Goal: Transaction & Acquisition: Purchase product/service

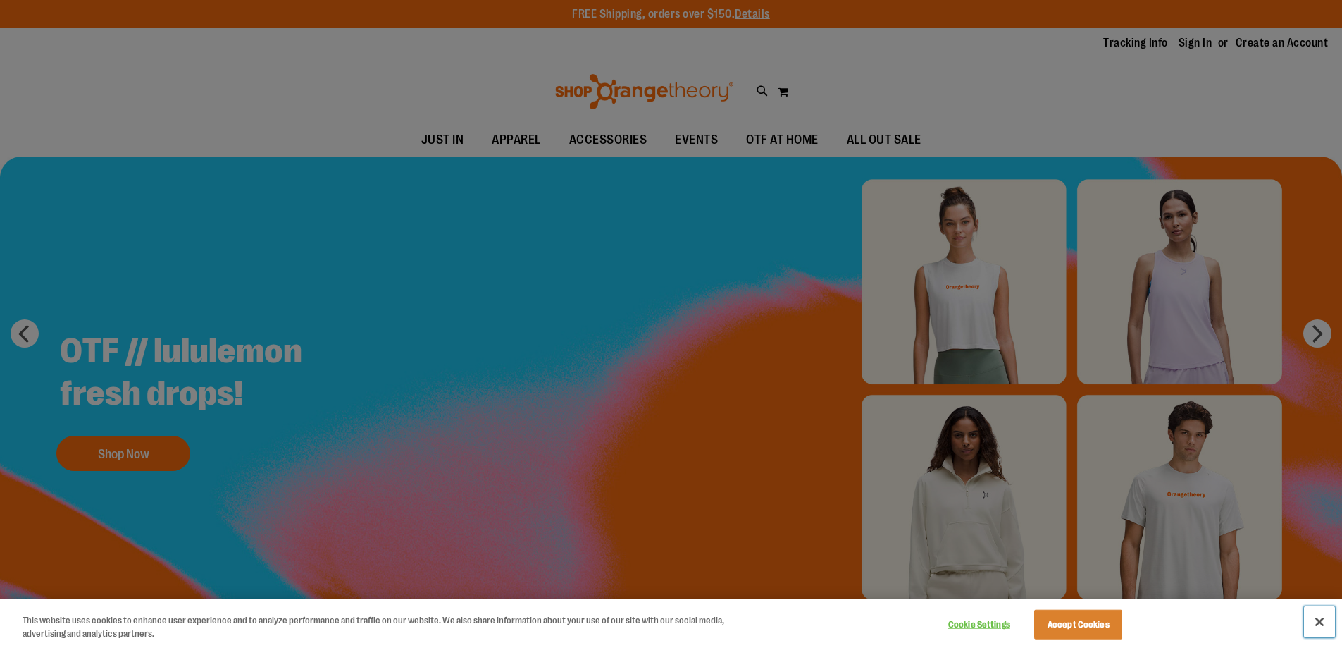
click at [1319, 624] on button "Close" at bounding box center [1319, 621] width 31 height 31
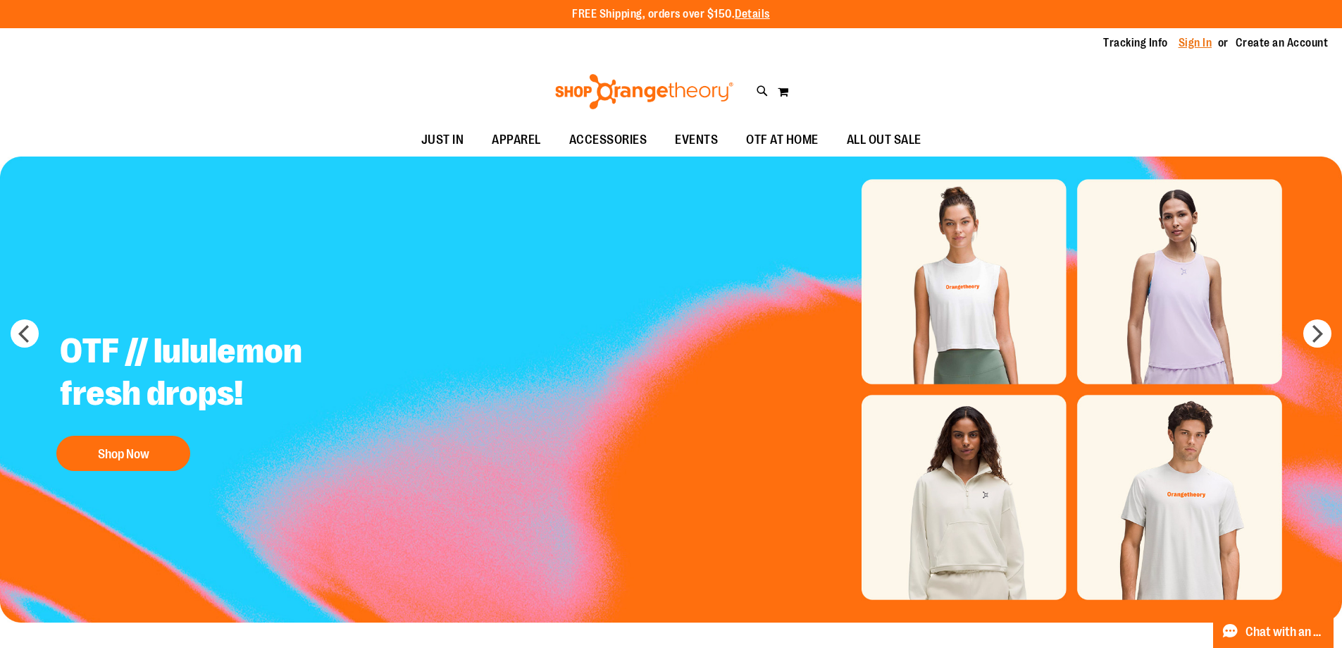
click at [1195, 38] on link "Sign In" at bounding box center [1196, 43] width 34 height 16
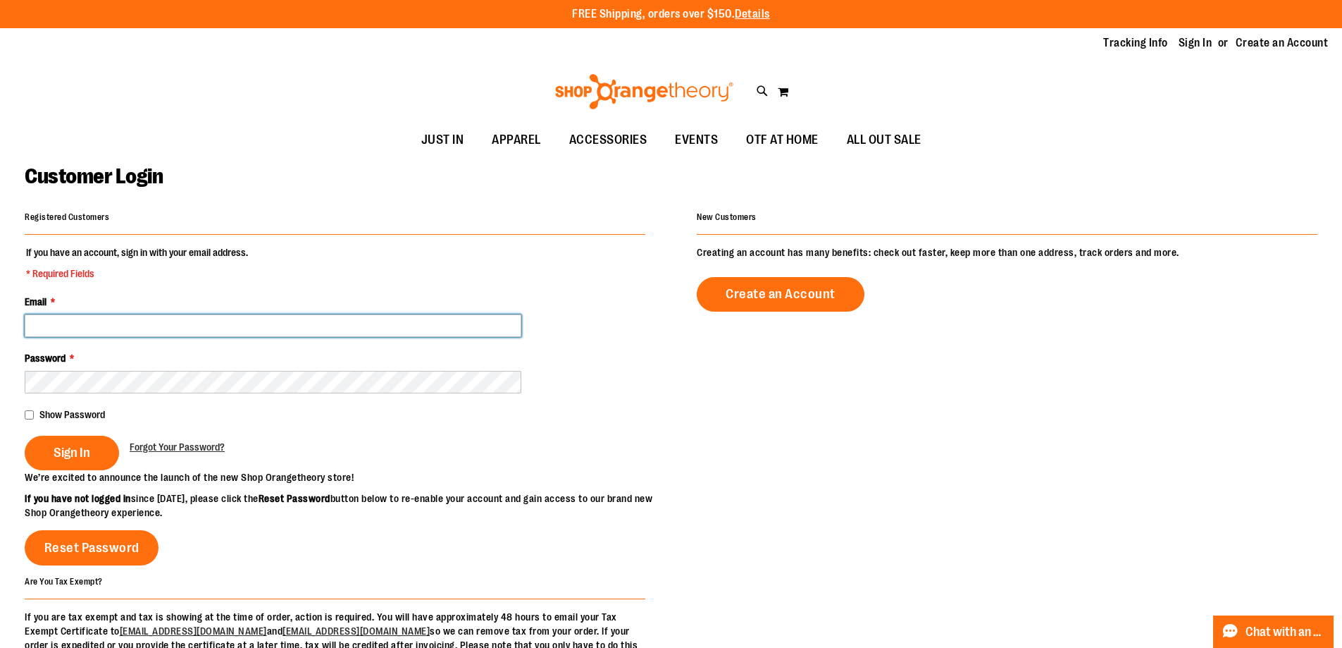
click at [261, 318] on input "Email *" at bounding box center [273, 325] width 497 height 23
type input "**********"
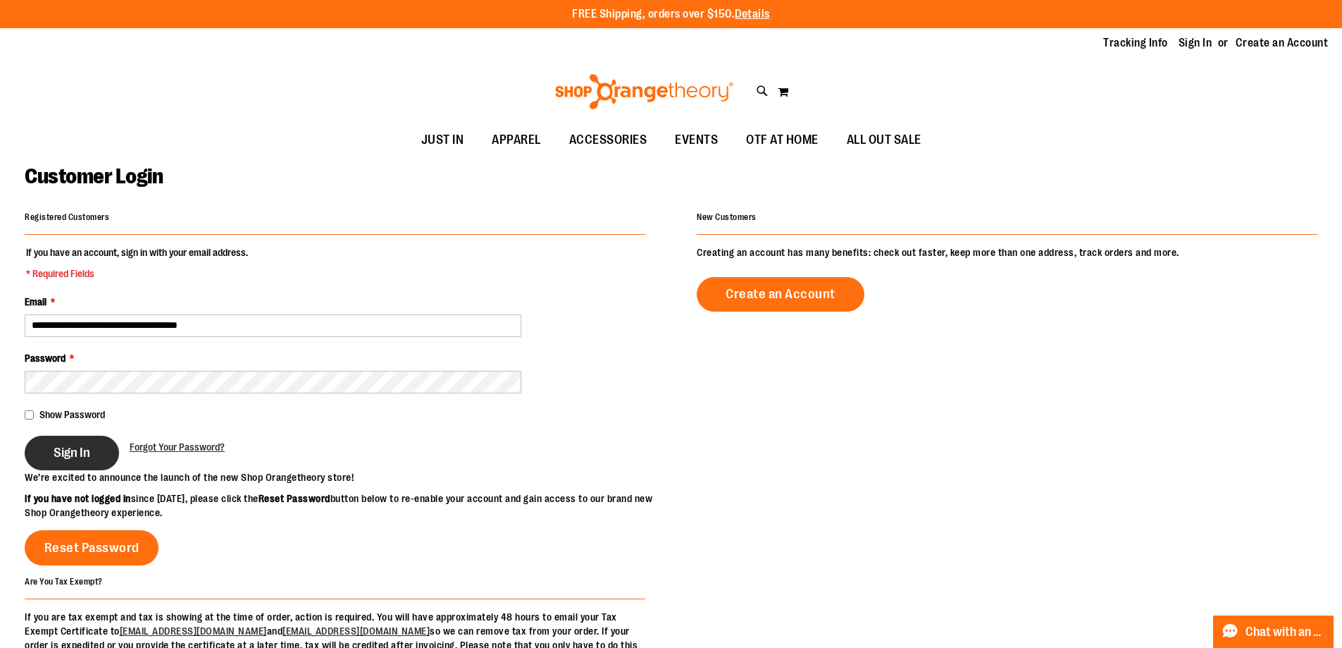
click at [94, 457] on button "Sign In" at bounding box center [72, 452] width 94 height 35
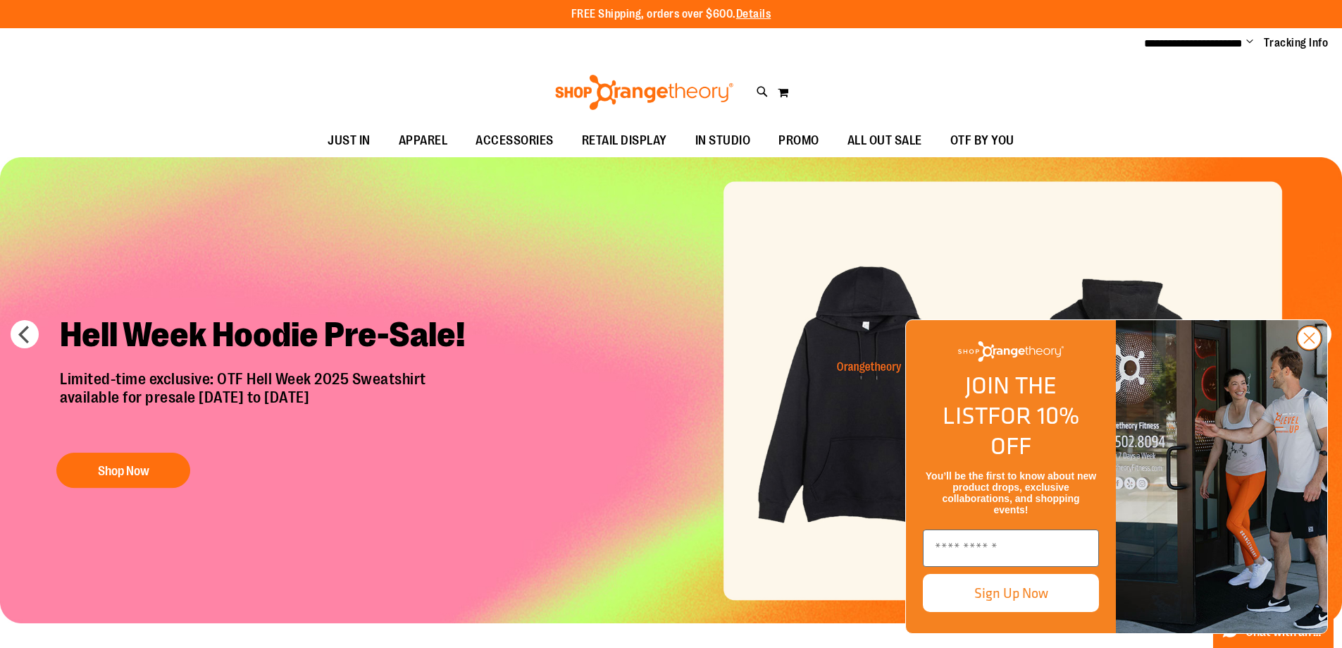
click at [1315, 343] on icon "Close dialog" at bounding box center [1310, 338] width 10 height 10
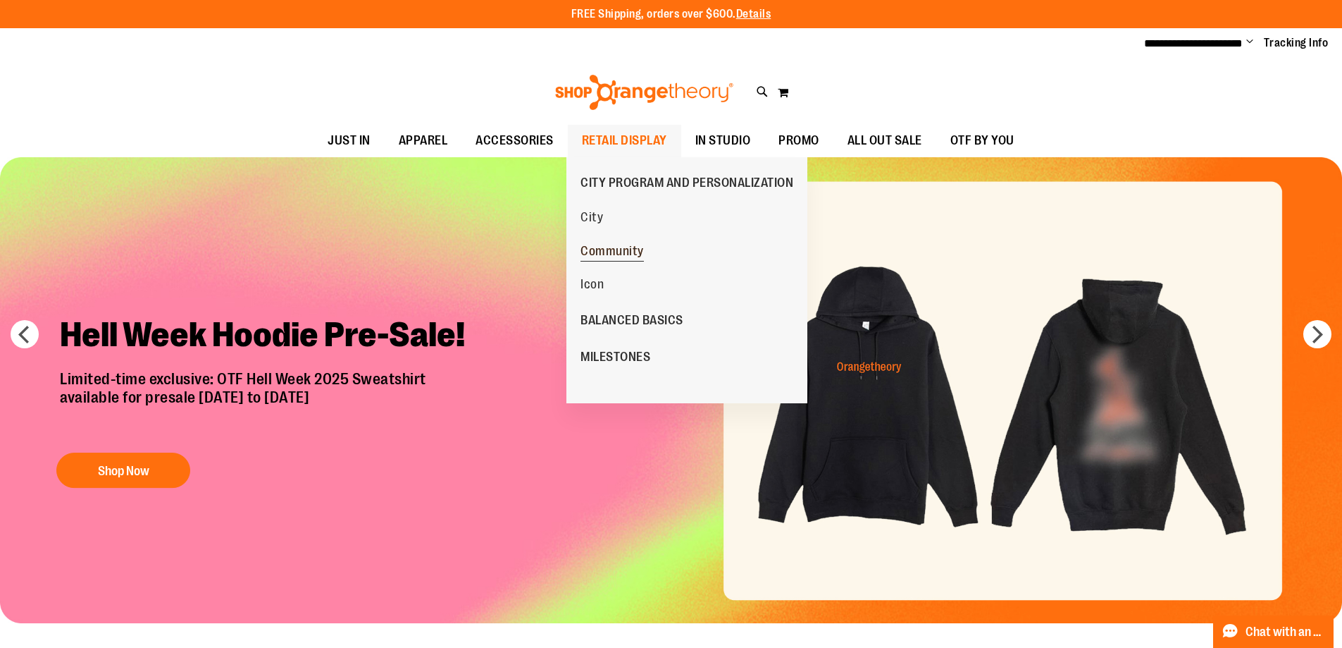
click at [589, 245] on span "Community" at bounding box center [612, 253] width 63 height 18
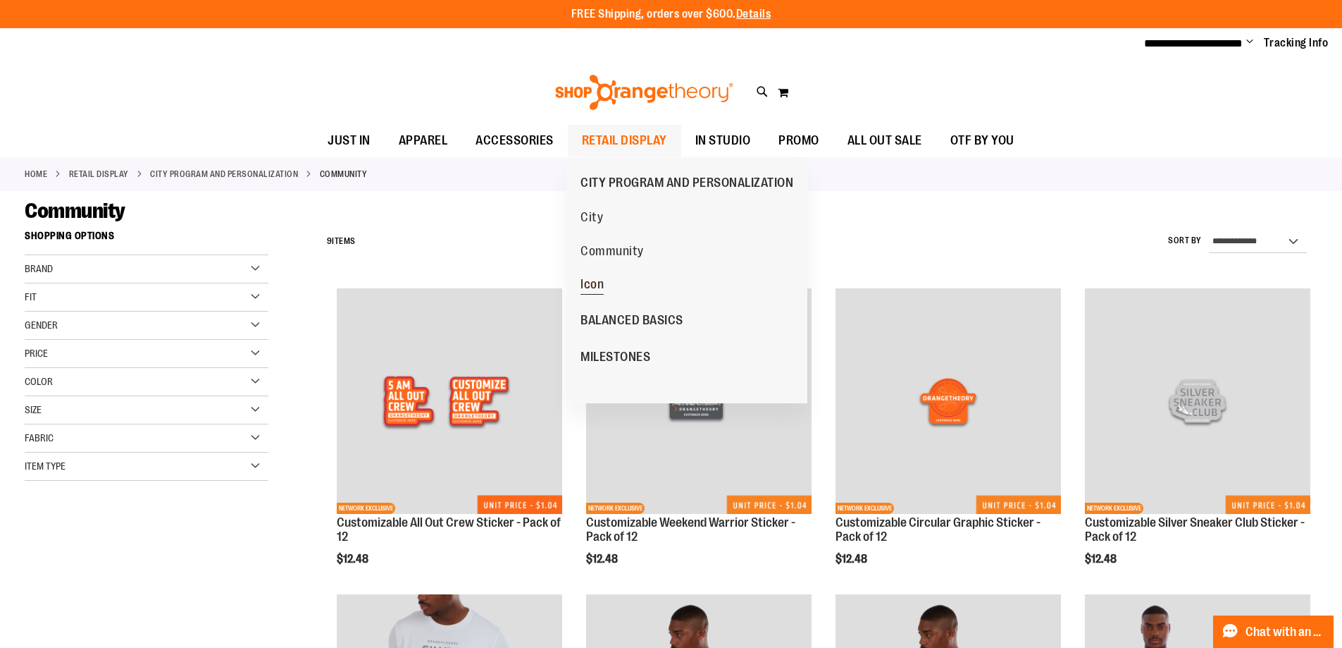
click at [609, 276] on link "Icon" at bounding box center [592, 284] width 37 height 34
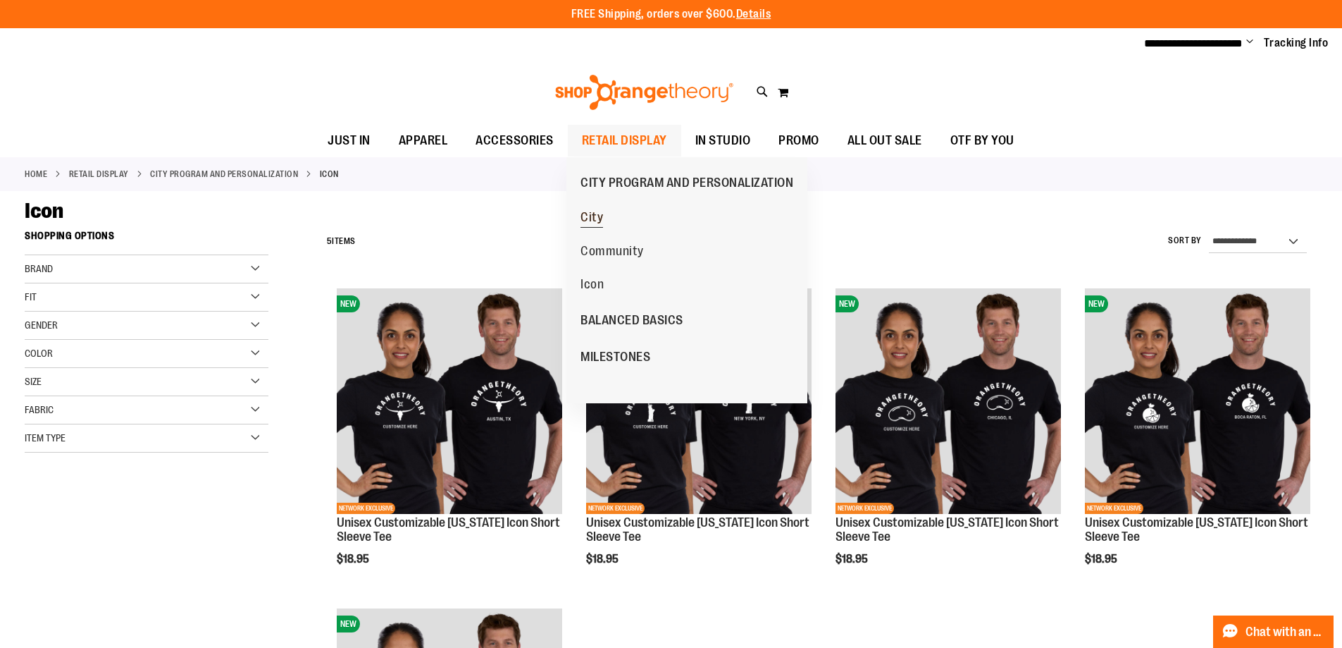
click at [606, 217] on link "City" at bounding box center [592, 217] width 37 height 34
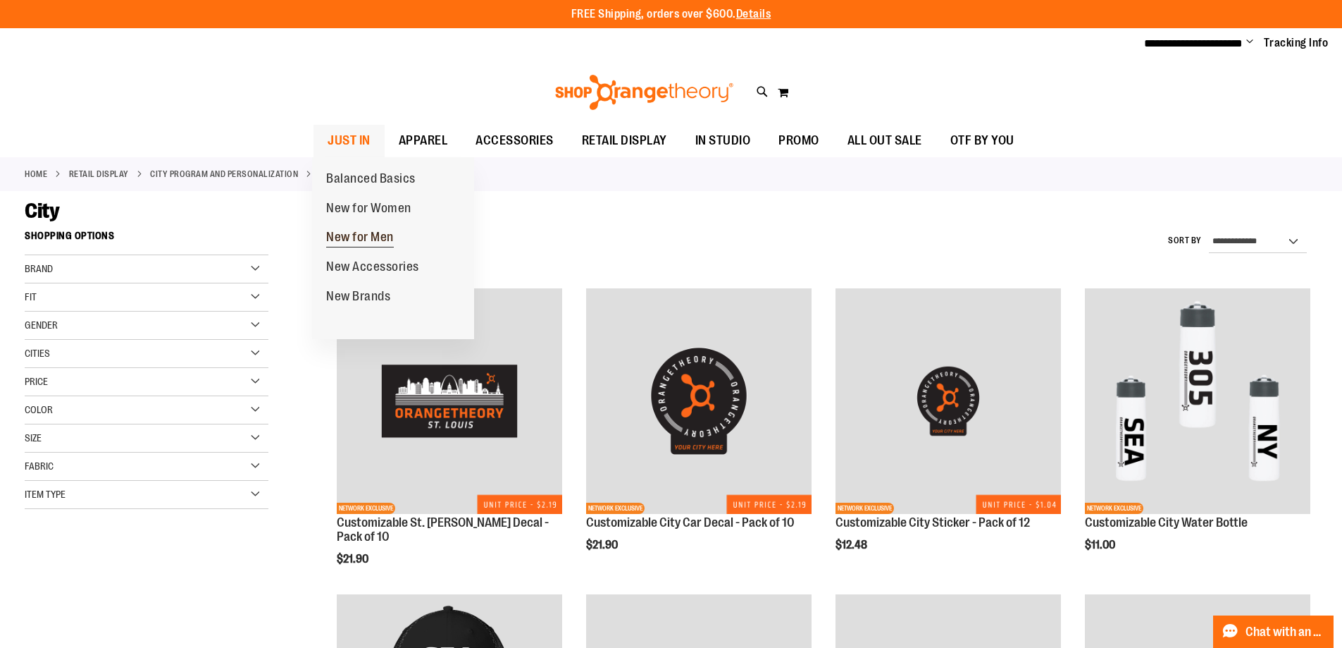
click at [378, 236] on span "New for Men" at bounding box center [360, 239] width 68 height 18
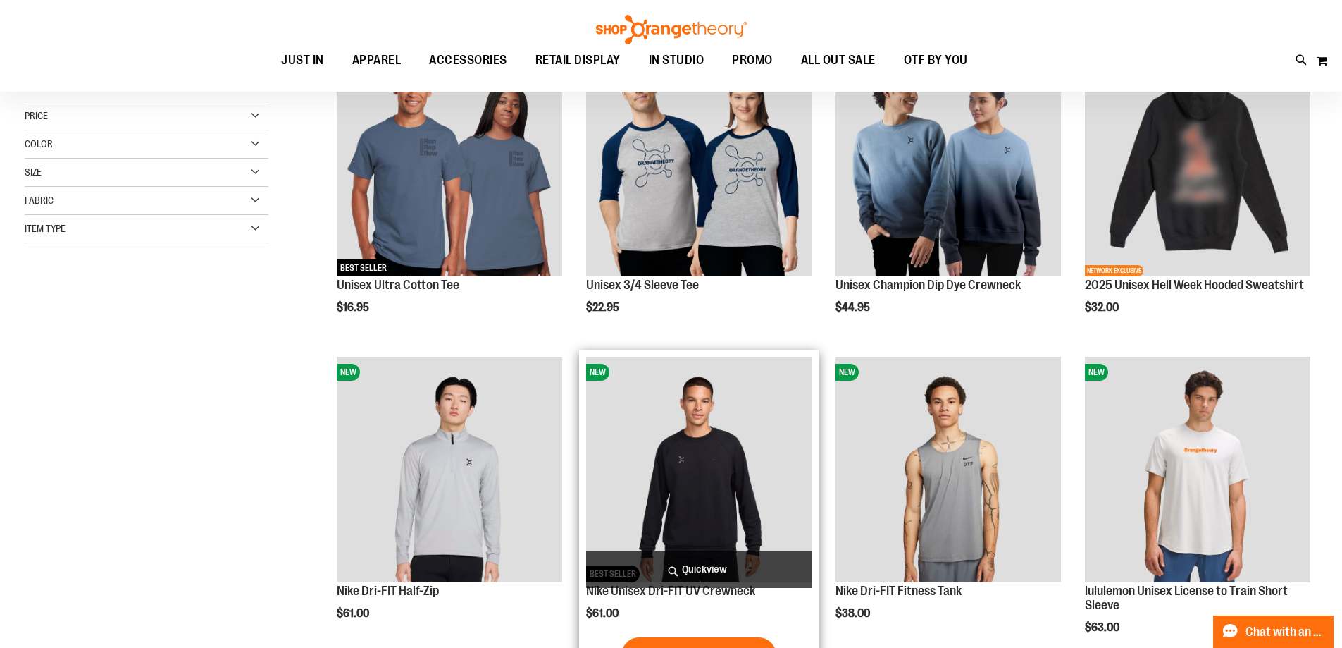
scroll to position [422, 0]
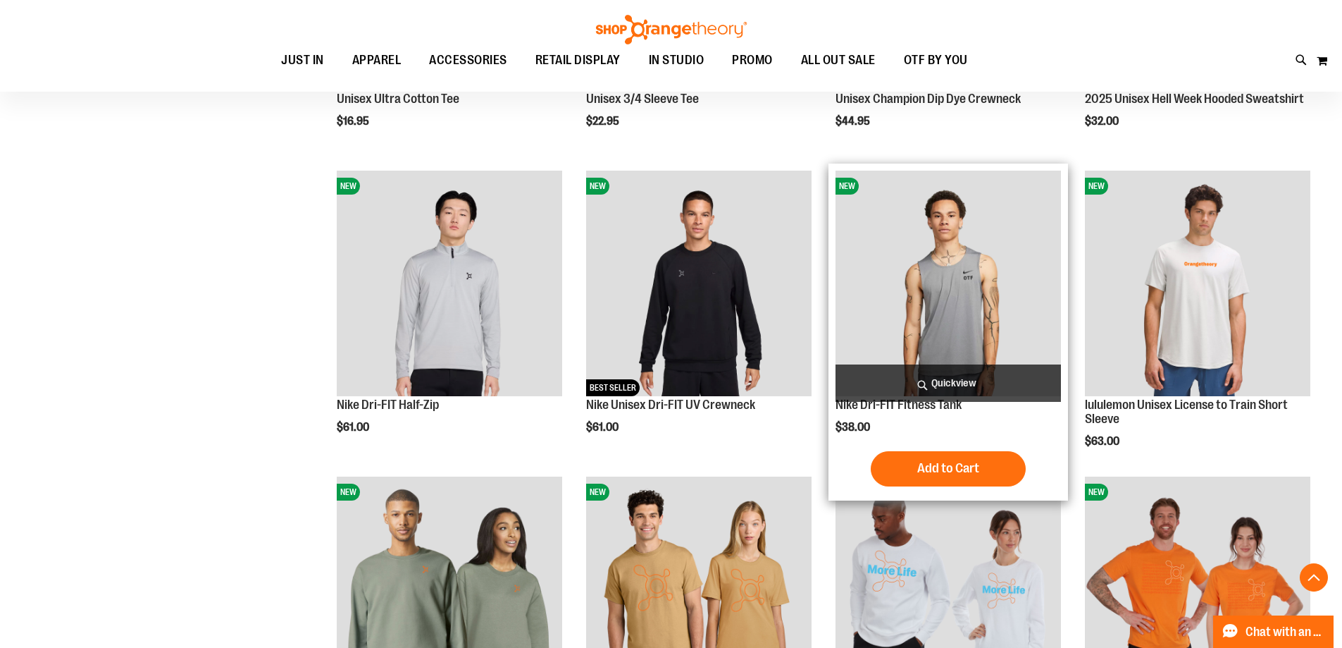
click at [921, 273] on img "product" at bounding box center [948, 283] width 225 height 225
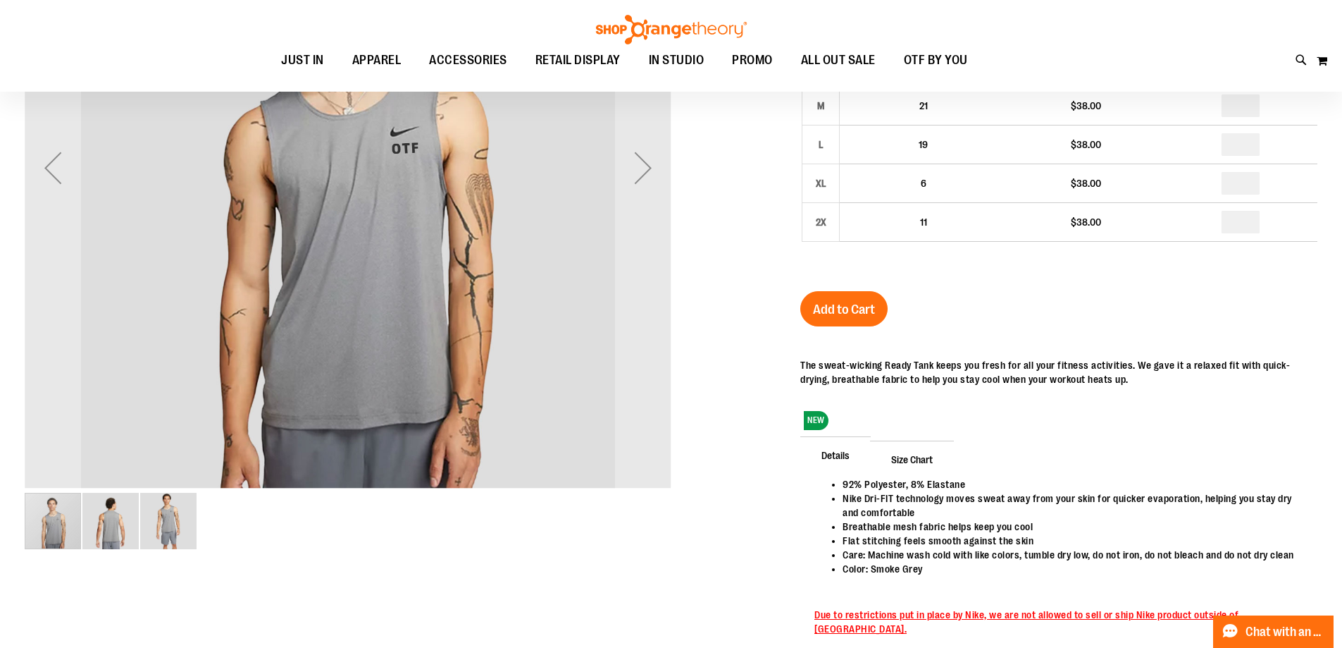
scroll to position [140, 0]
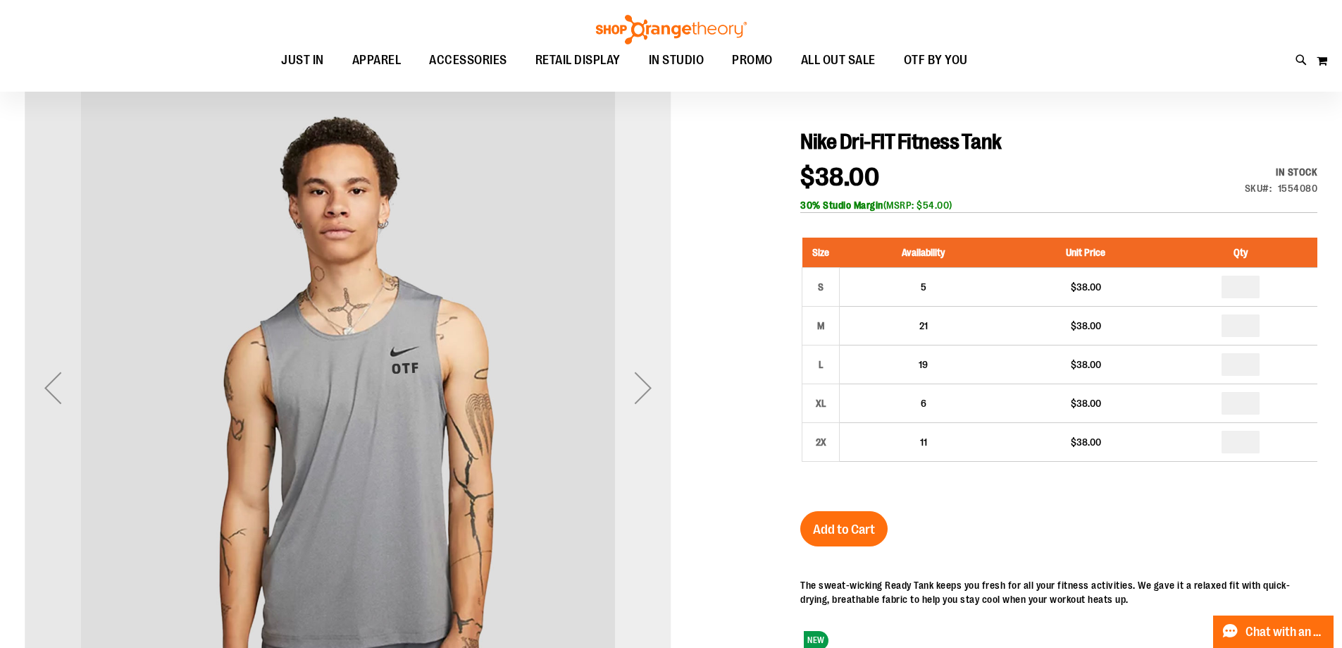
click at [653, 385] on div "Next" at bounding box center [643, 387] width 56 height 56
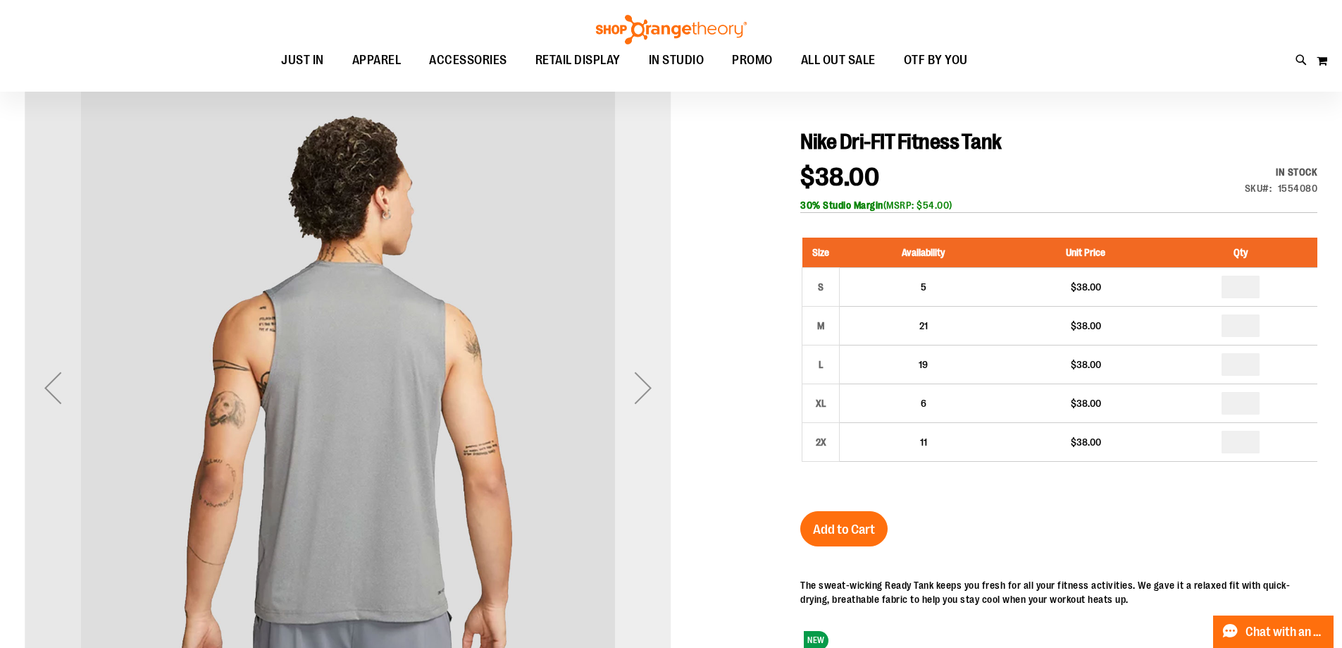
click at [657, 379] on div "Next" at bounding box center [643, 387] width 56 height 56
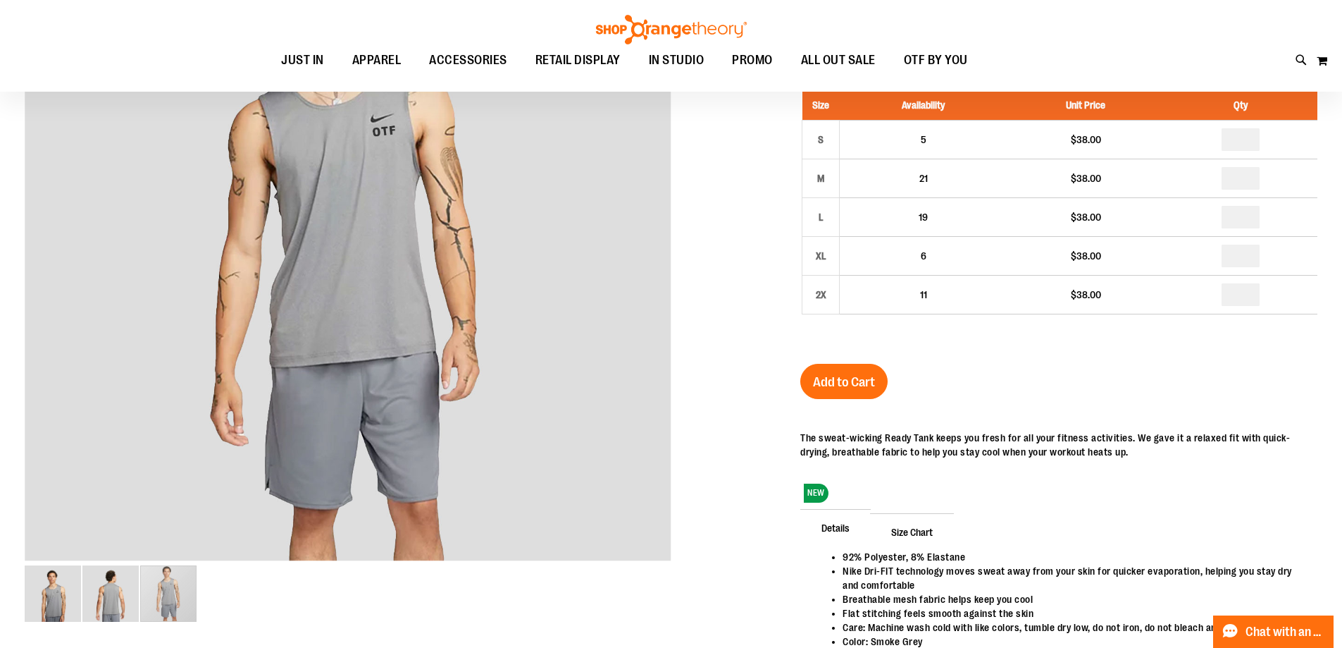
scroll to position [70, 0]
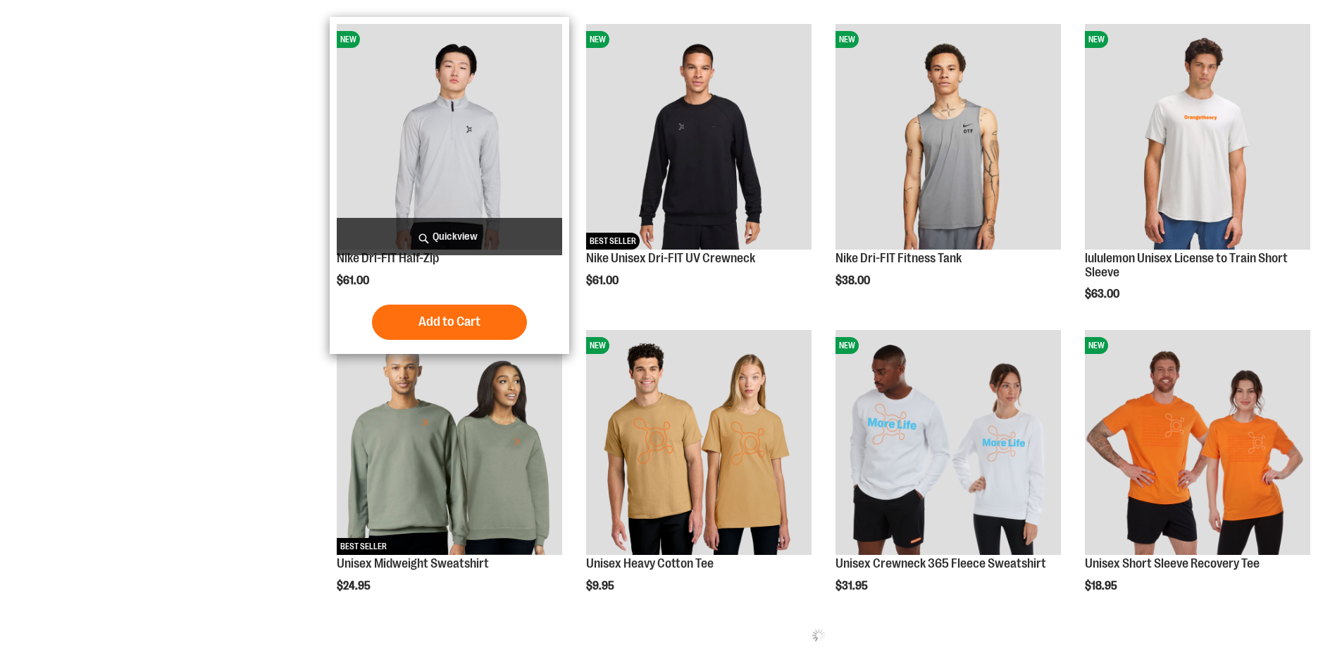
scroll to position [570, 0]
click at [453, 127] on img "product" at bounding box center [449, 136] width 225 height 225
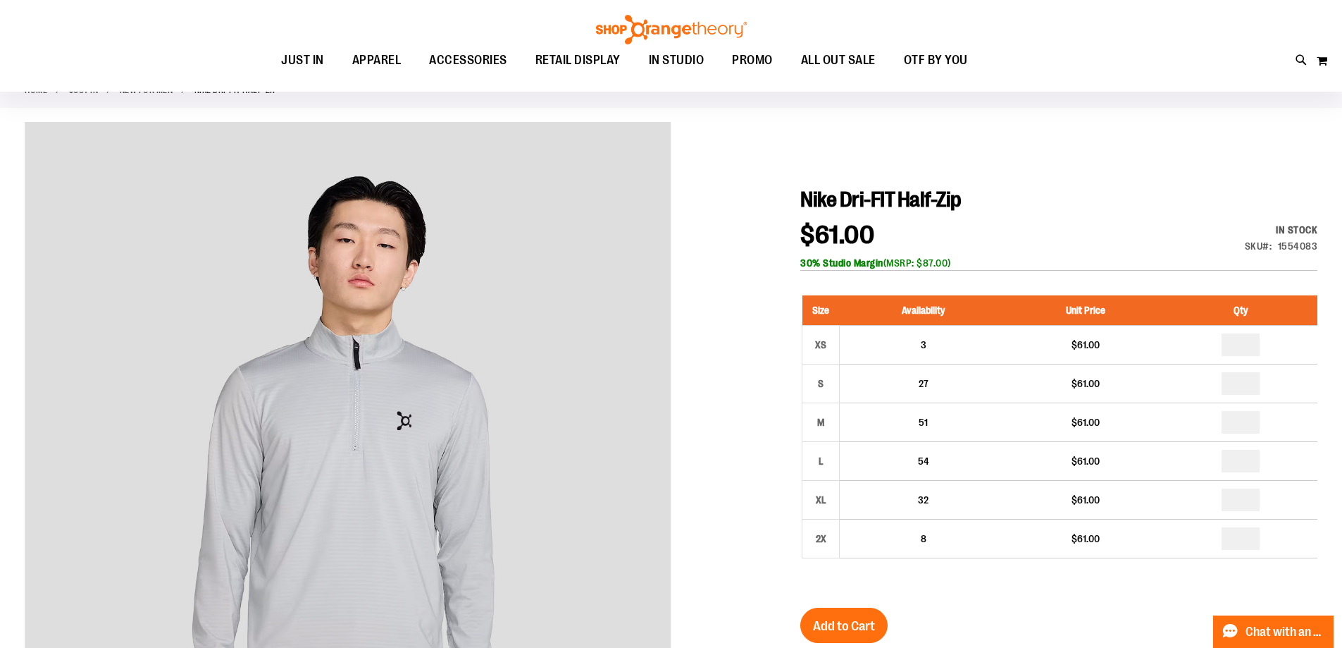
scroll to position [70, 0]
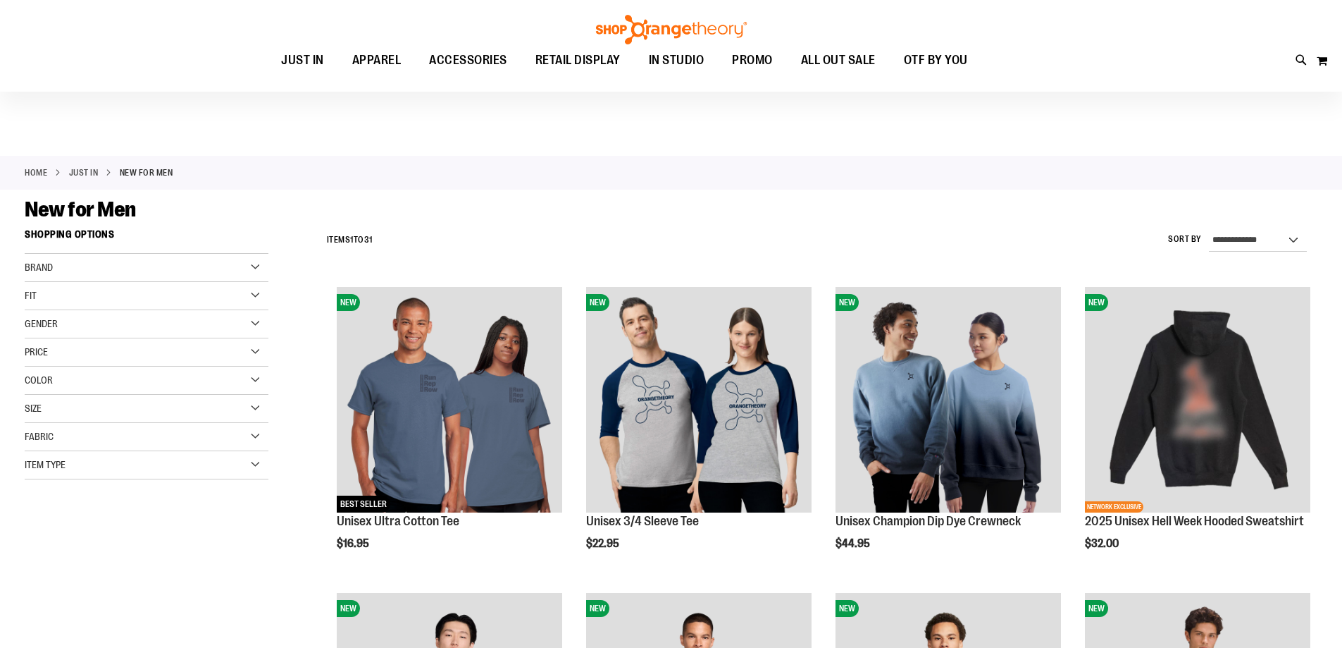
scroll to position [6, 0]
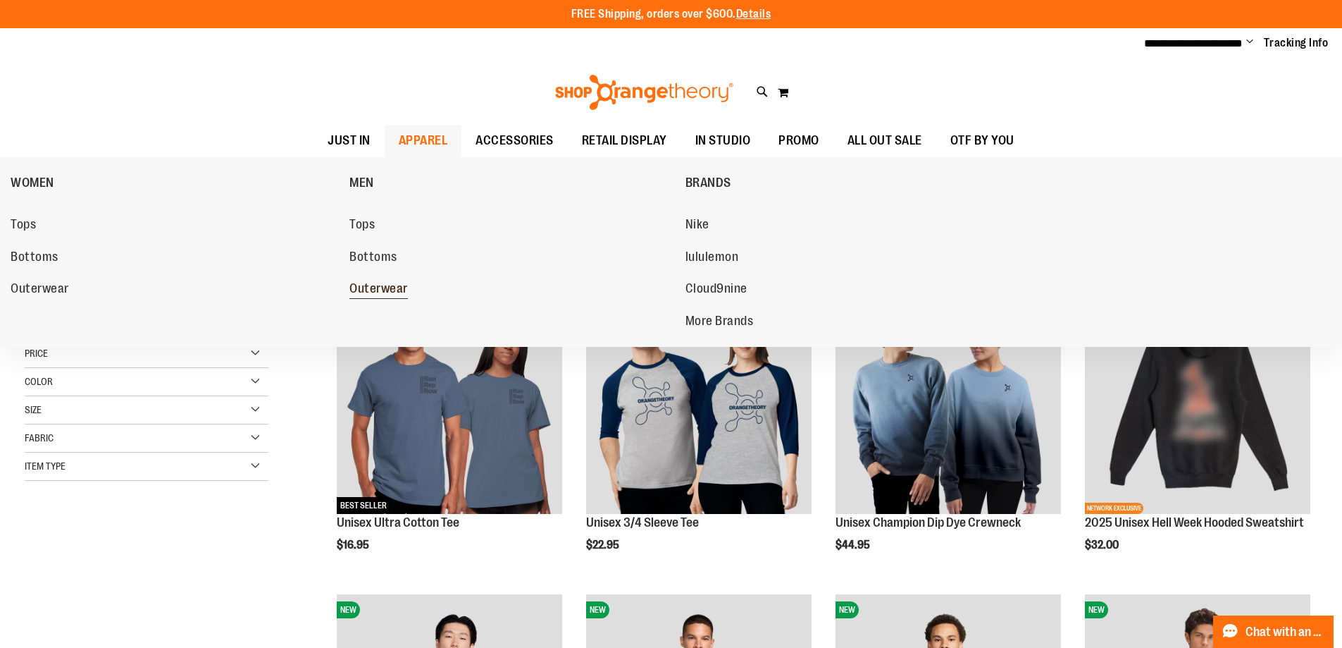
click at [374, 289] on span "Outerwear" at bounding box center [378, 290] width 58 height 18
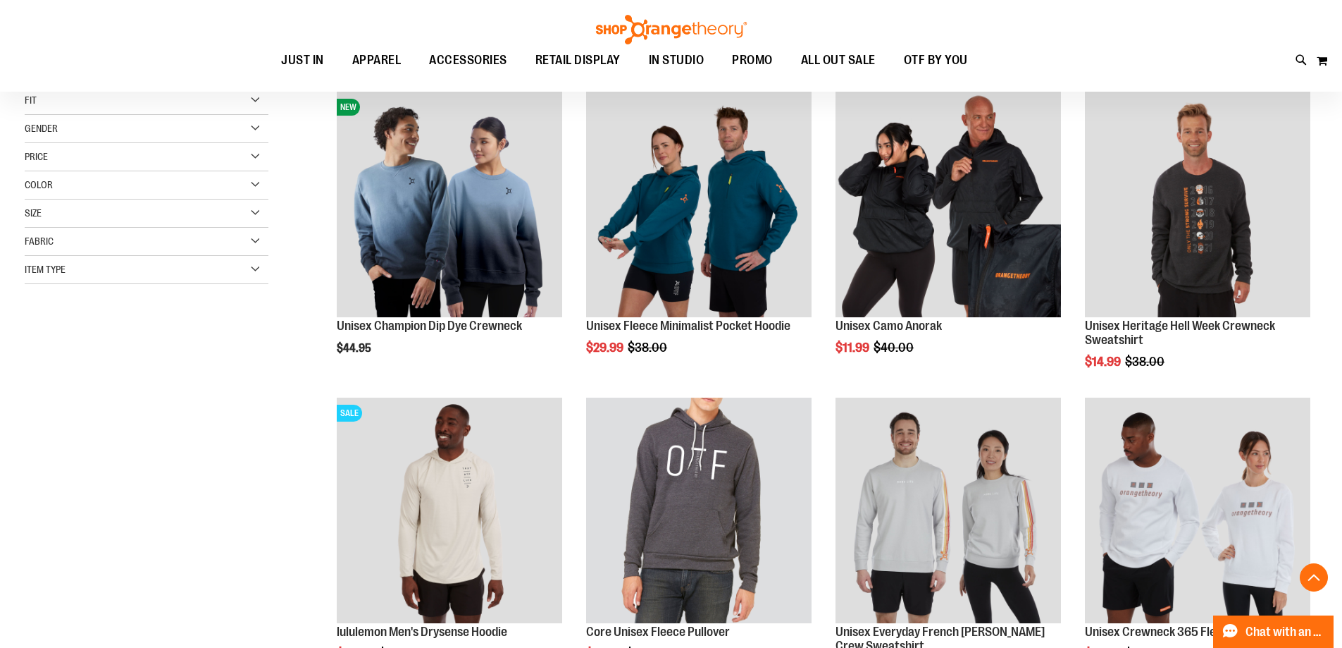
scroll to position [422, 0]
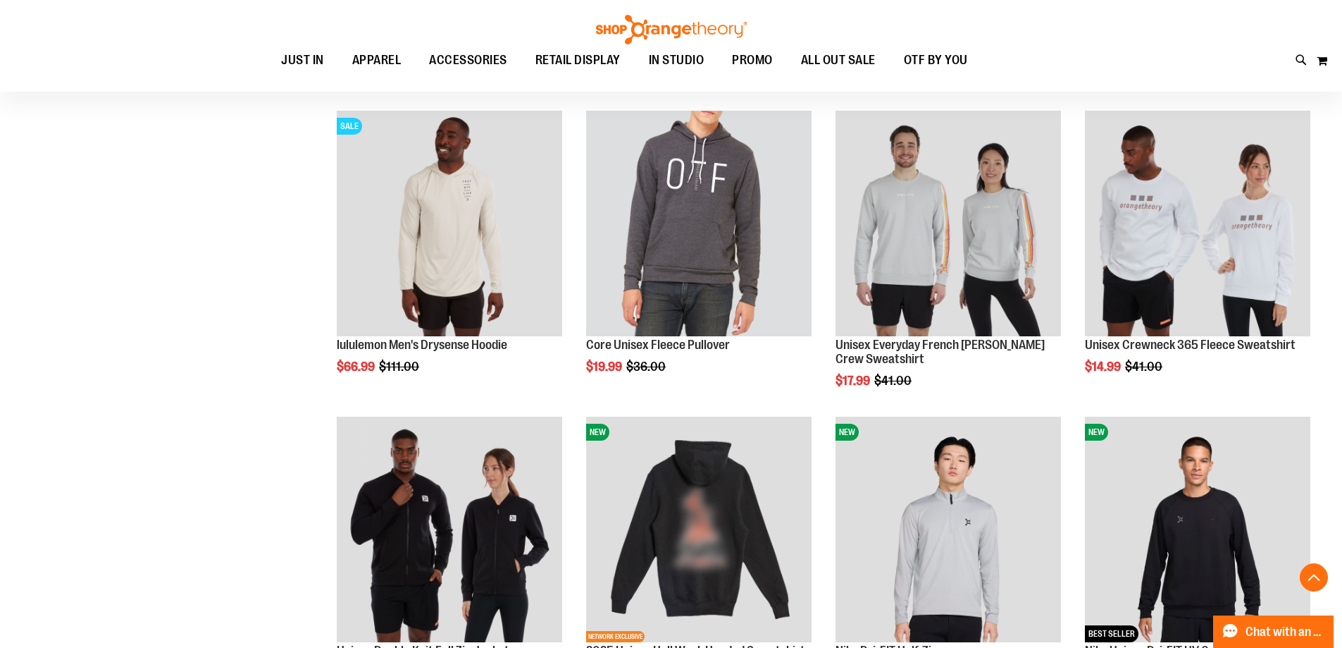
scroll to position [563, 0]
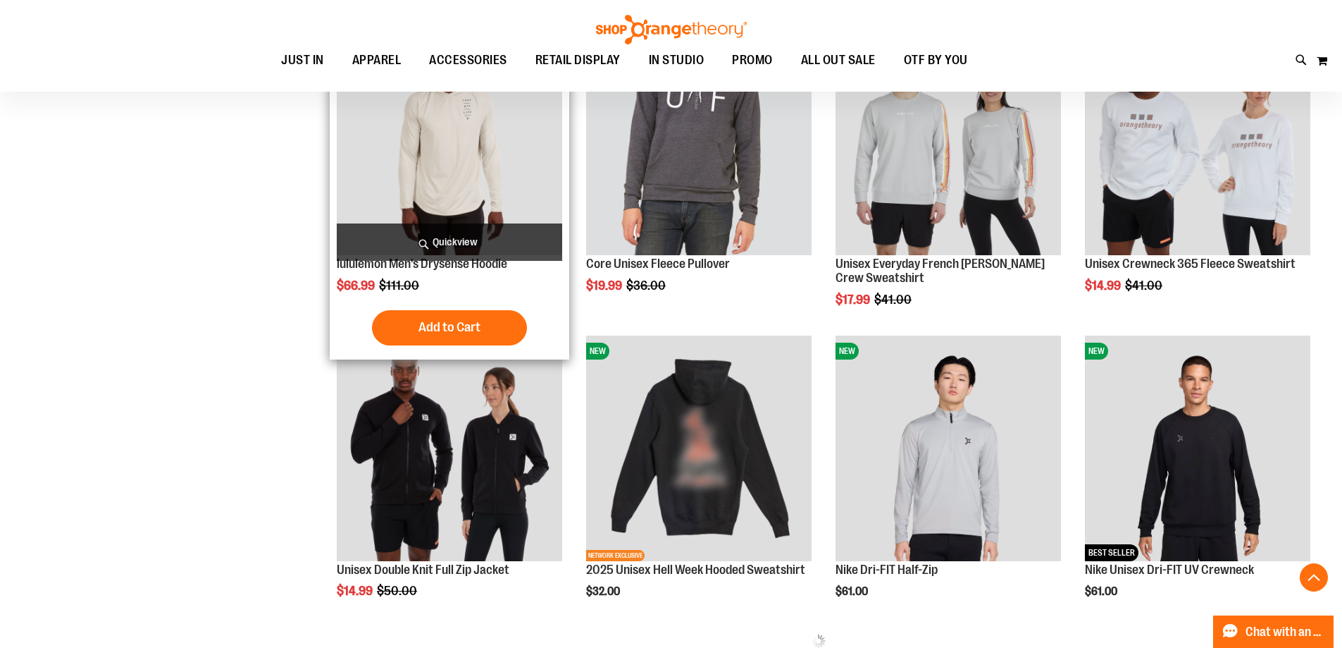
click at [478, 165] on img "product" at bounding box center [449, 142] width 225 height 225
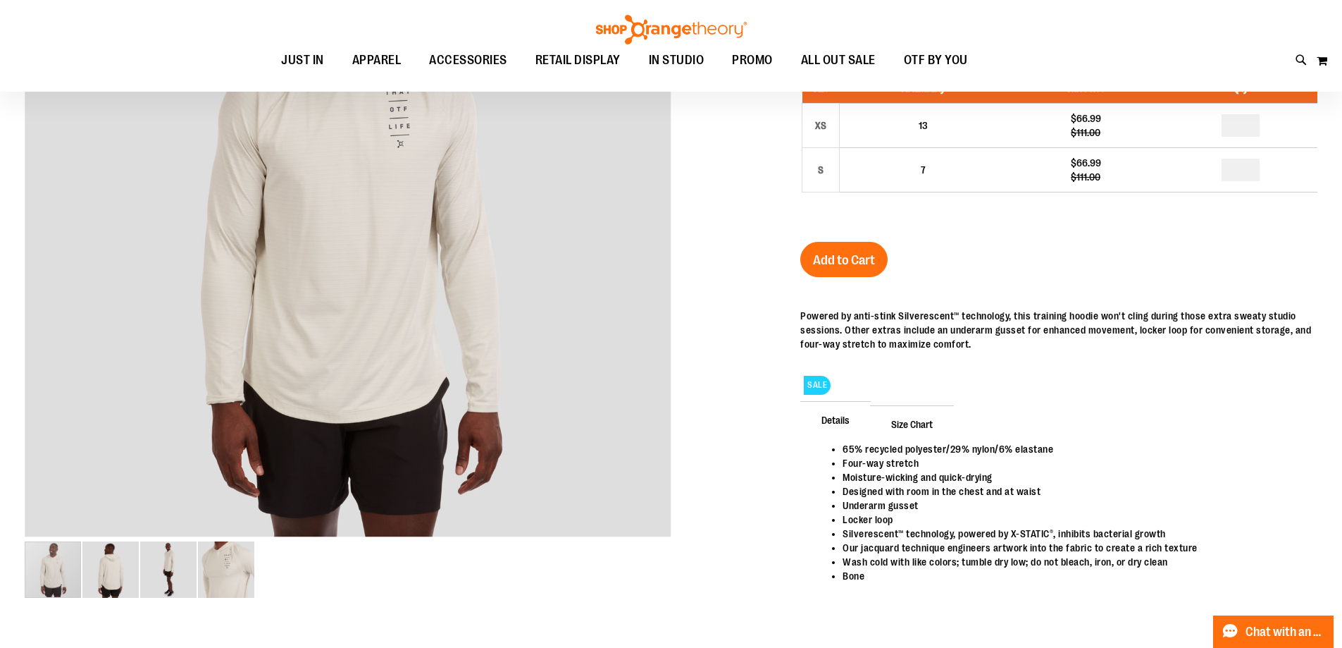
scroll to position [140, 0]
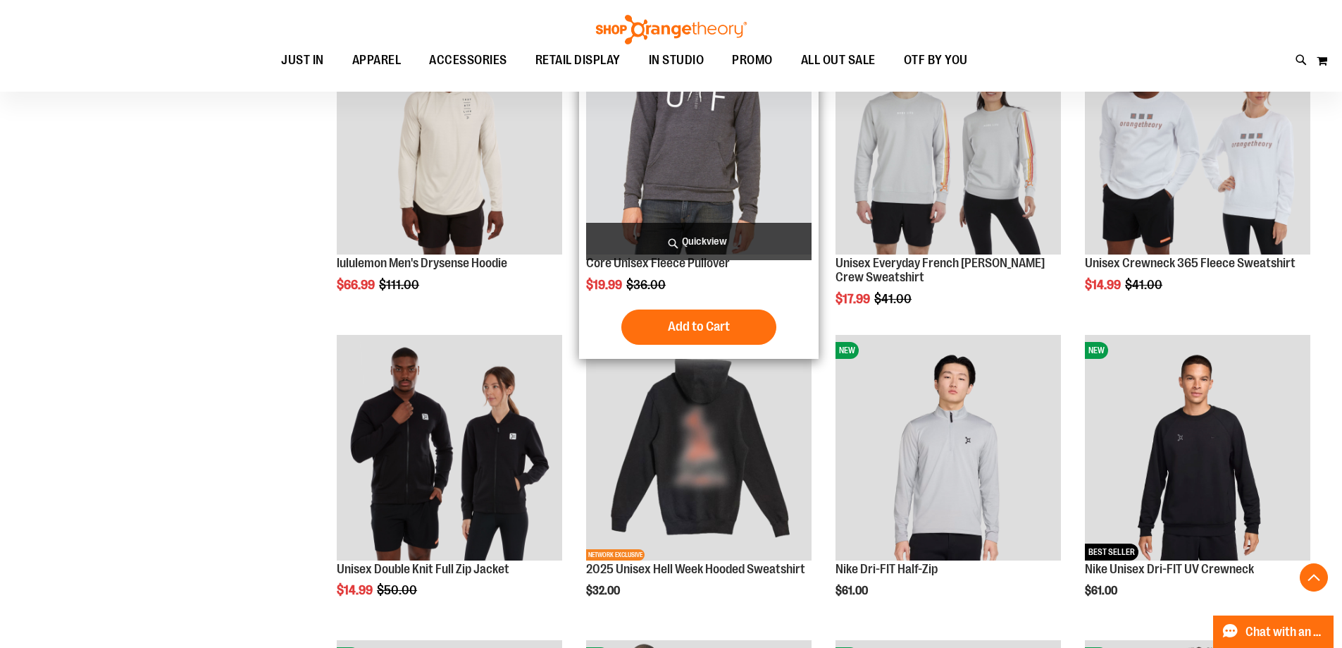
scroll to position [986, 0]
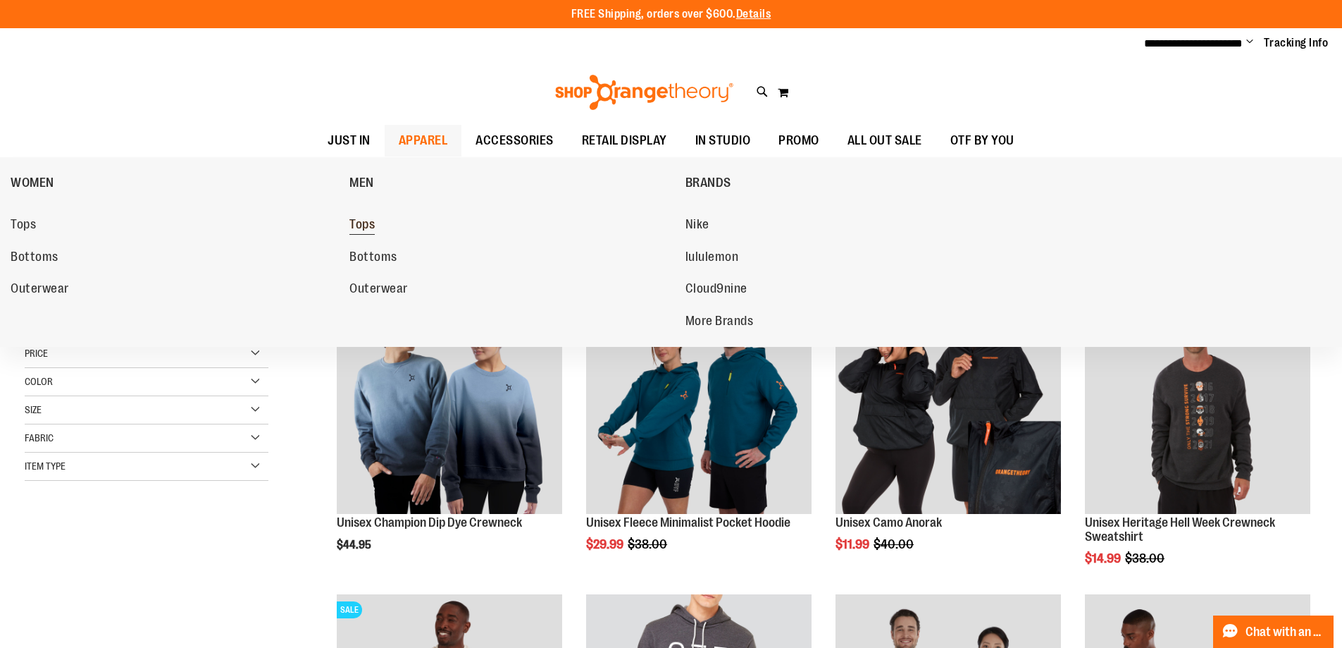
click at [366, 229] on span "Tops" at bounding box center [361, 226] width 25 height 18
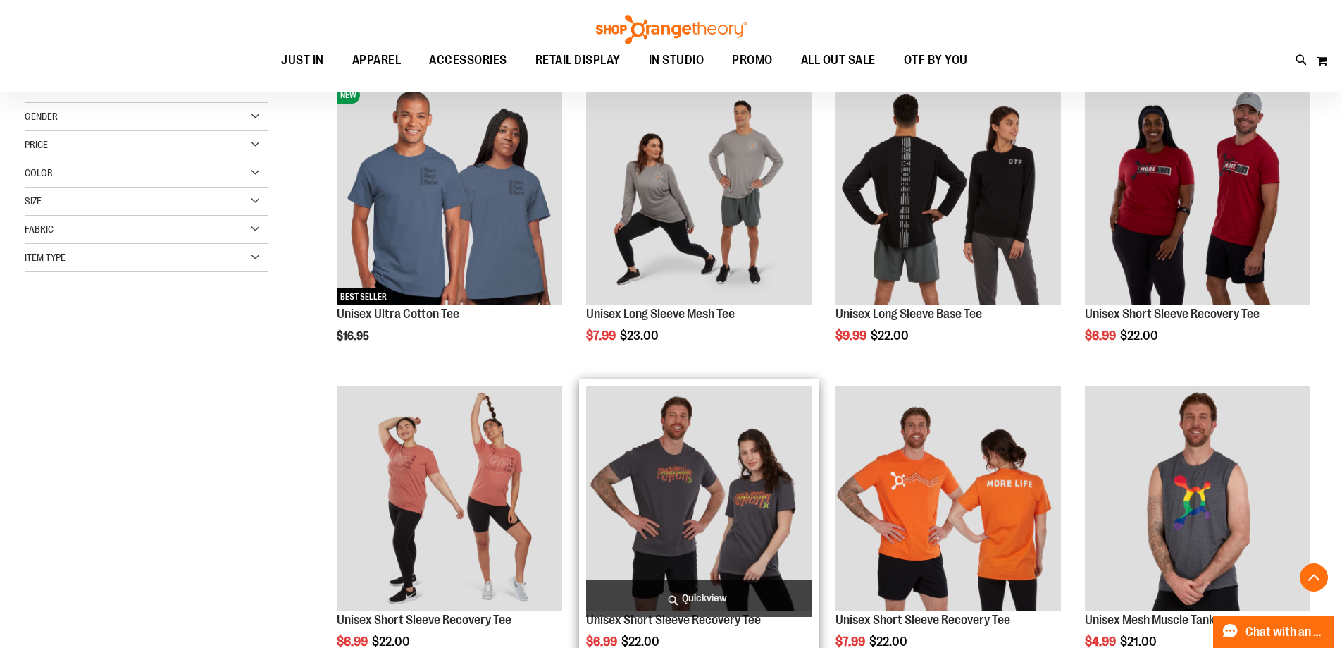
scroll to position [422, 0]
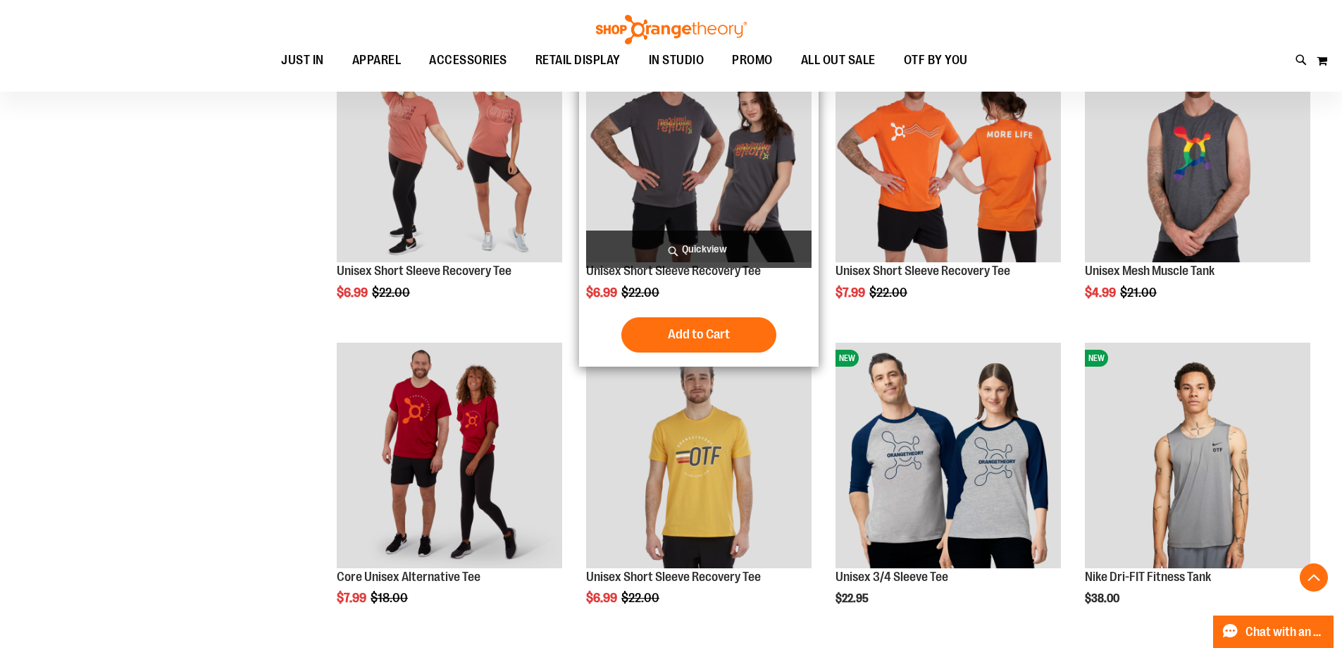
scroll to position [563, 0]
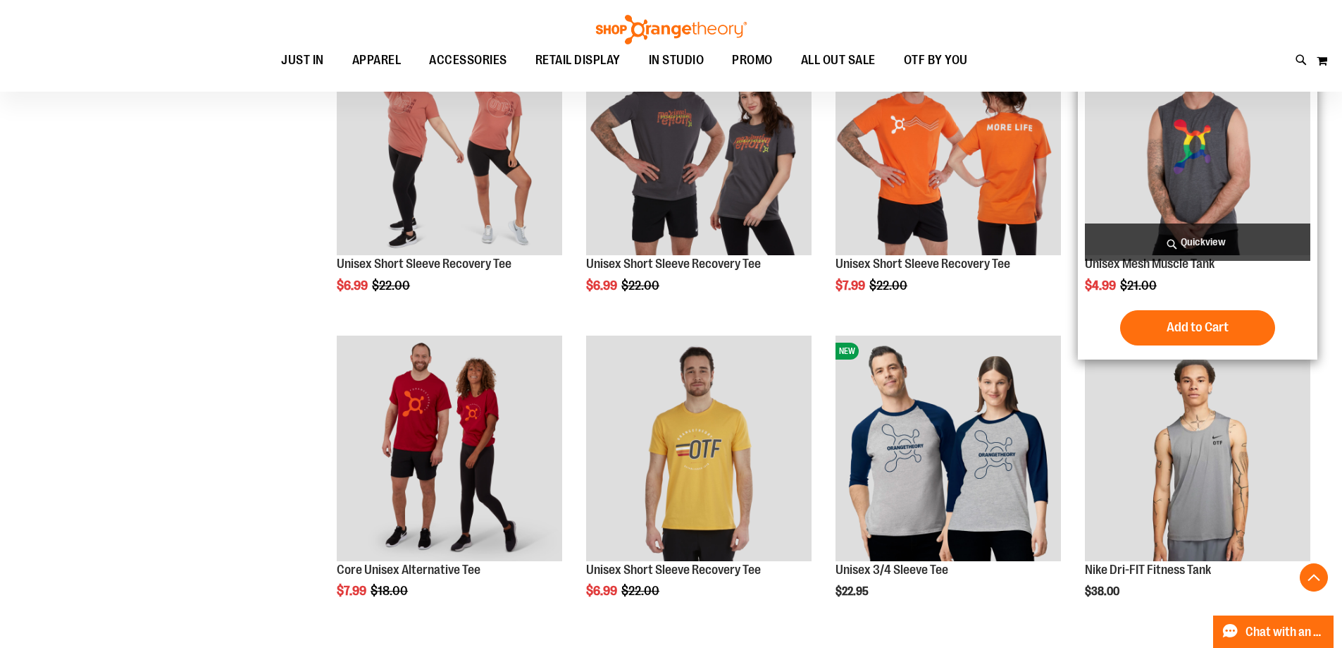
click at [1167, 181] on img "product" at bounding box center [1197, 142] width 225 height 225
